Goal: Task Accomplishment & Management: Manage account settings

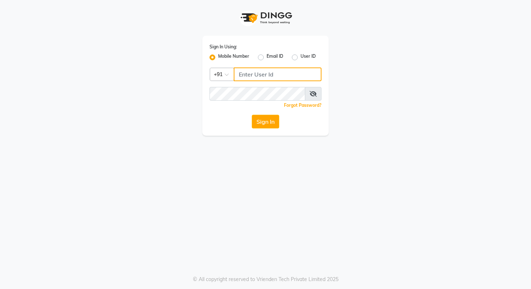
click at [261, 78] on input "Username" at bounding box center [278, 75] width 88 height 14
type input "9566976700"
click at [306, 106] on link "Forgot Password?" at bounding box center [303, 105] width 38 height 5
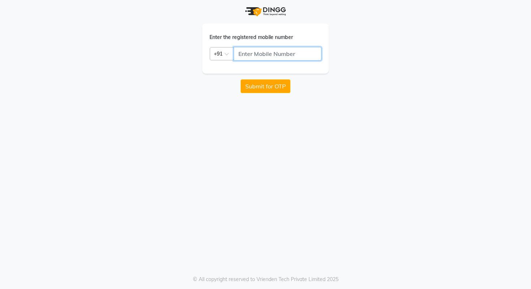
click at [269, 56] on input "text" at bounding box center [278, 54] width 88 height 14
click at [269, 79] on form "Enter the registered mobile number Country Code × +91 95669767600 Submit for OTP" at bounding box center [265, 58] width 126 height 70
click at [269, 54] on input "95669767600" at bounding box center [278, 54] width 88 height 14
type input "9566976700"
click at [264, 86] on button "Submit for OTP" at bounding box center [265, 86] width 50 height 14
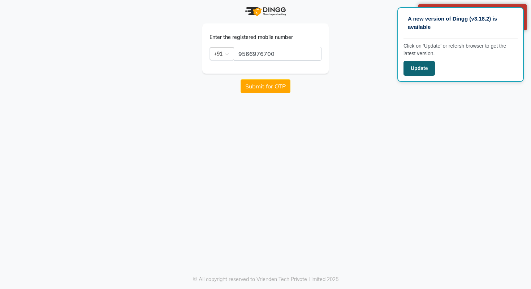
click at [423, 68] on button "Update" at bounding box center [418, 68] width 31 height 15
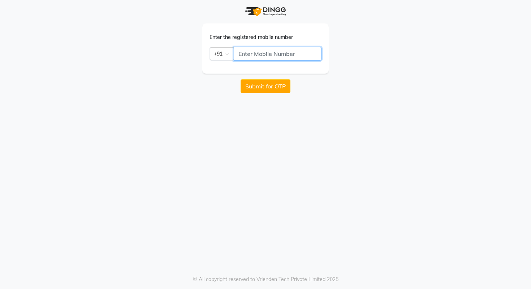
click at [260, 53] on input "text" at bounding box center [278, 54] width 88 height 14
type input "9566976700"
click at [272, 83] on button "Submit for OTP" at bounding box center [265, 86] width 50 height 14
click at [277, 57] on input "9566976700" at bounding box center [278, 54] width 88 height 14
click at [101, 101] on div "Enter the registered mobile number Country Code × +91 9566976700 Submit for OTP…" at bounding box center [265, 144] width 531 height 289
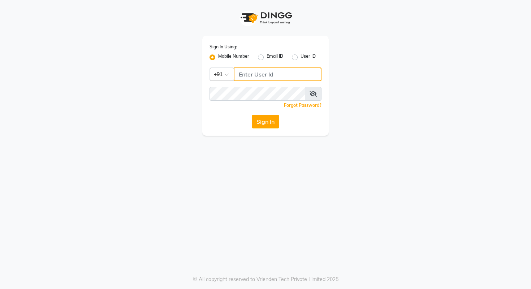
click at [248, 78] on input "Username" at bounding box center [278, 75] width 88 height 14
type input "8948573904"
click at [206, 122] on div "Sign In Using: Mobile Number Email ID User ID Country Code × [PHONE_NUMBER] Rem…" at bounding box center [265, 86] width 126 height 100
click at [265, 122] on button "Sign In" at bounding box center [265, 122] width 27 height 14
